Goal: Navigation & Orientation: Find specific page/section

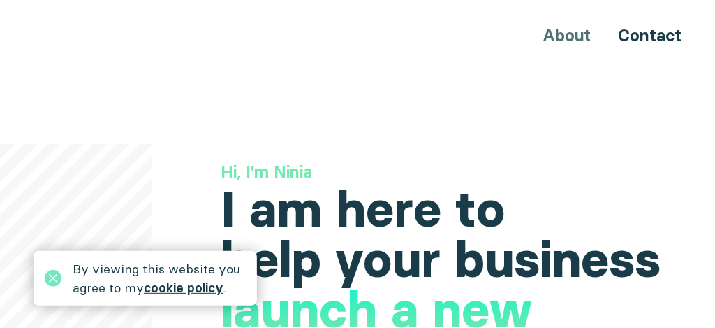
click at [179, 289] on link "cookie policy" at bounding box center [184, 287] width 80 height 16
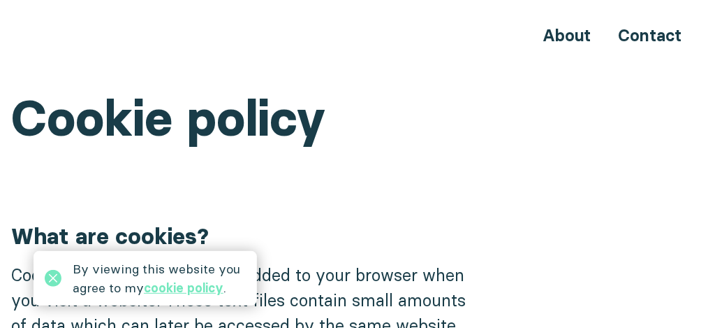
scroll to position [85, 0]
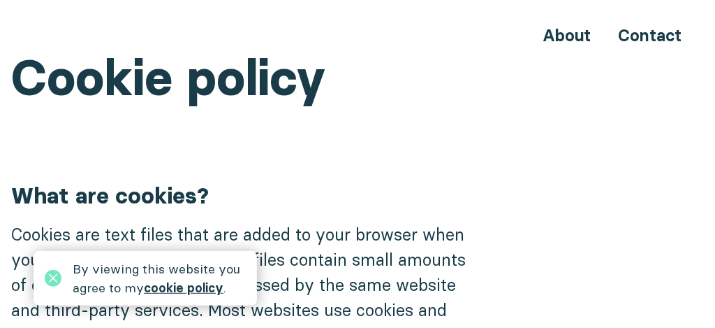
click at [175, 288] on link "cookie policy" at bounding box center [184, 287] width 80 height 16
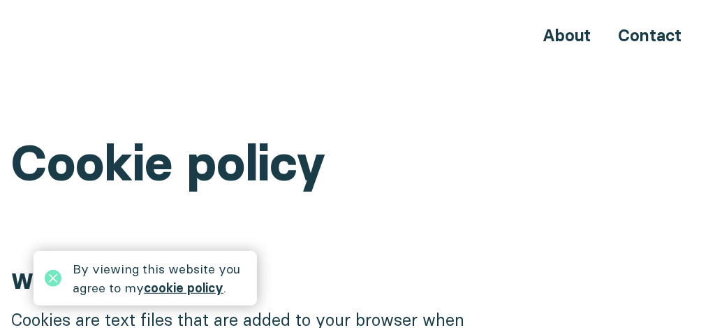
click at [177, 288] on link "cookie policy" at bounding box center [184, 287] width 80 height 16
click at [562, 36] on link "About" at bounding box center [567, 35] width 48 height 20
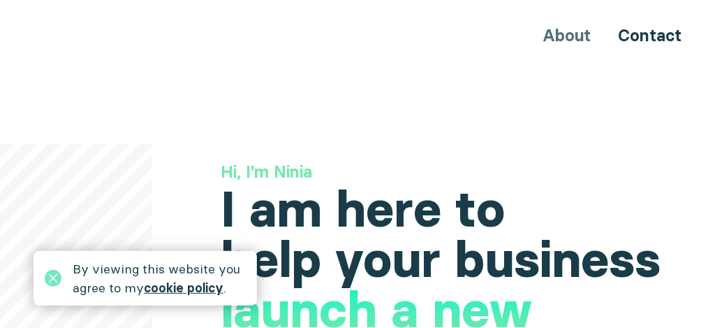
click at [212, 288] on link "cookie policy" at bounding box center [184, 287] width 80 height 16
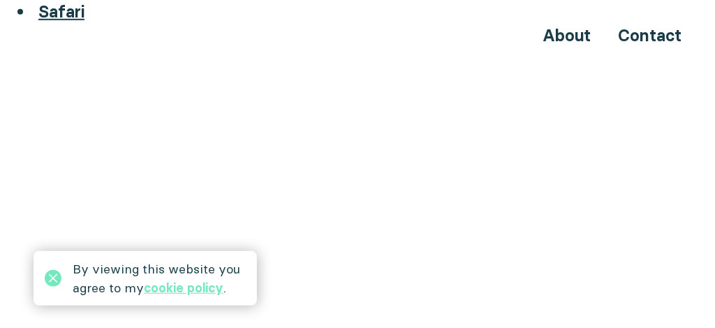
scroll to position [1926, 0]
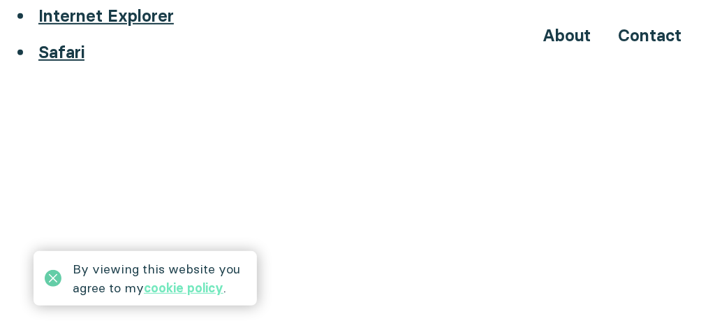
click at [54, 277] on icon at bounding box center [53, 278] width 17 height 17
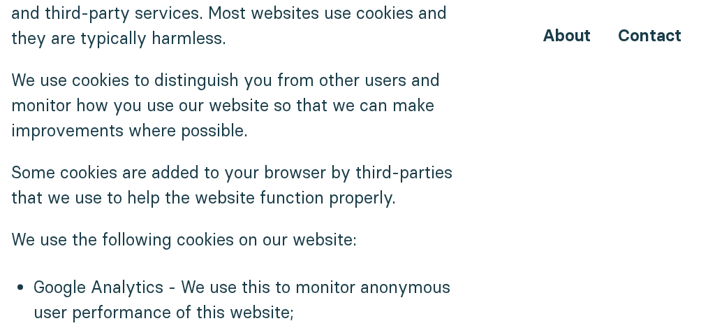
scroll to position [391, 0]
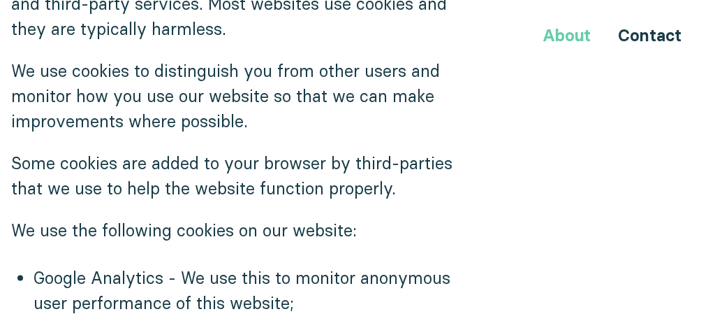
click at [576, 35] on link "About" at bounding box center [567, 35] width 48 height 20
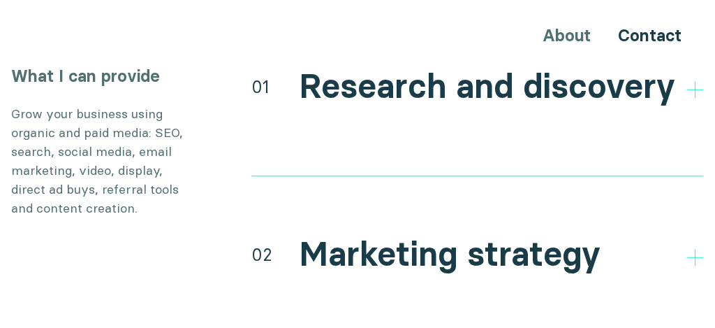
scroll to position [2634, 0]
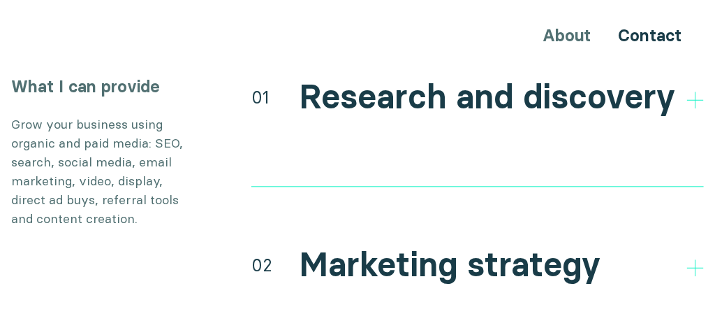
click at [361, 77] on h2 "Research and discovery" at bounding box center [487, 97] width 376 height 41
click at [574, 34] on div "About Contact" at bounding box center [357, 35] width 715 height 26
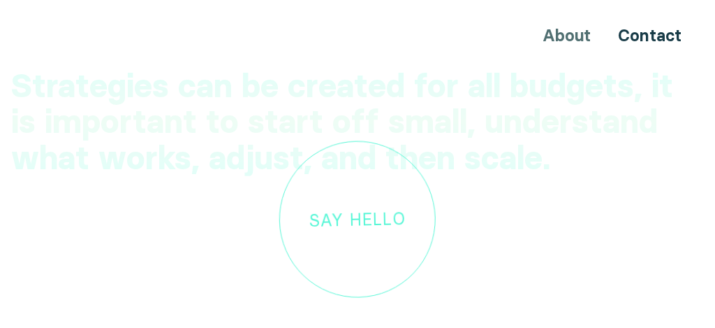
scroll to position [3913, 0]
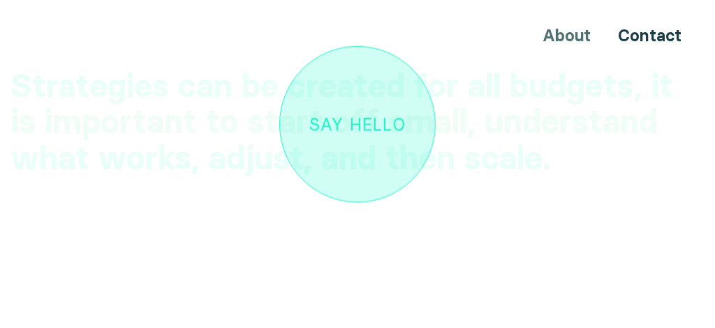
click at [344, 115] on div "Say hello" at bounding box center [357, 124] width 96 height 18
